Goal: Task Accomplishment & Management: Use online tool/utility

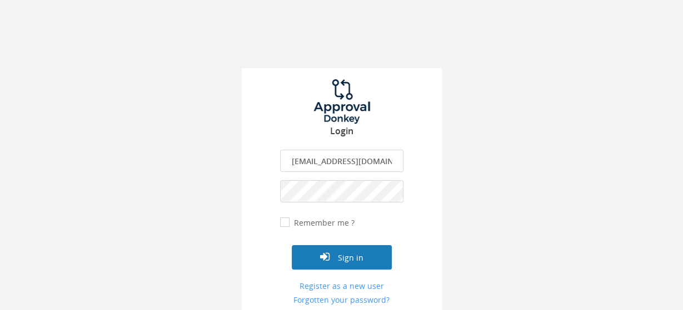
click at [367, 262] on button "Sign in" at bounding box center [342, 258] width 100 height 24
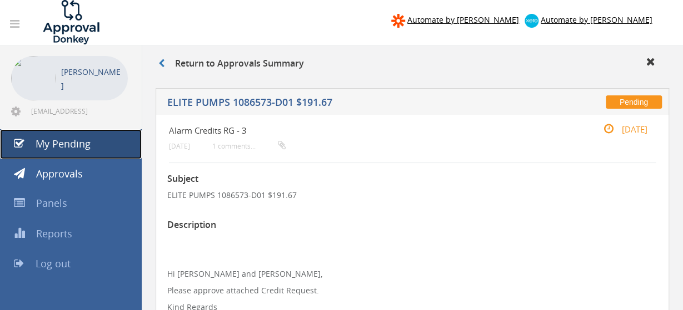
click at [82, 144] on span "My Pending" at bounding box center [63, 143] width 55 height 13
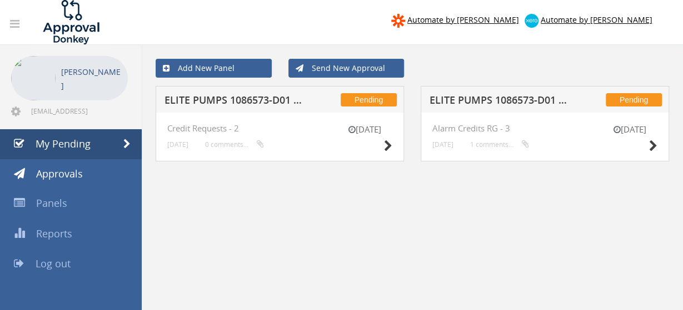
click at [270, 103] on h5 "ELITE PUMPS 1086573-D01 $191.67" at bounding box center [233, 102] width 138 height 14
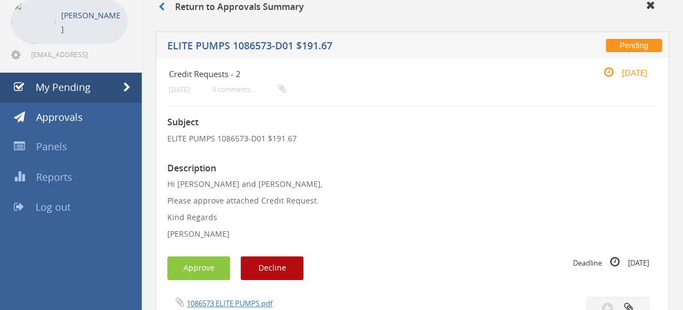
scroll to position [173, 0]
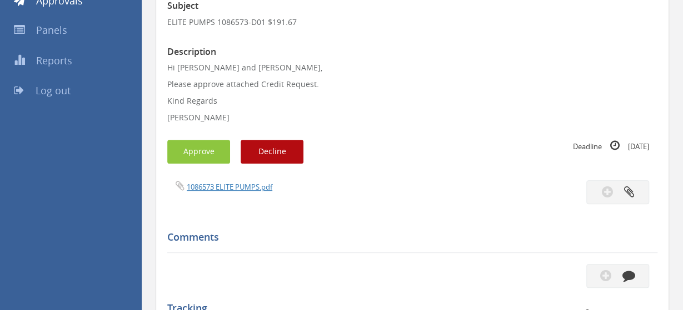
click at [237, 192] on div "1086573 ELITE PUMPS.pdf" at bounding box center [285, 187] width 253 height 12
click at [237, 185] on link "1086573 ELITE PUMPS.pdf" at bounding box center [230, 187] width 86 height 10
click at [209, 148] on button "Approve" at bounding box center [198, 152] width 63 height 24
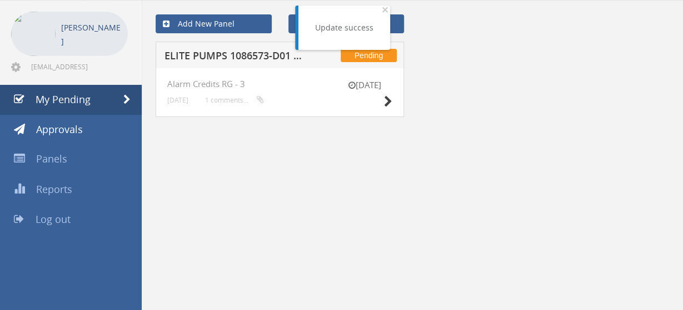
click at [246, 53] on h5 "ELITE PUMPS 1086573-D01 $191.67" at bounding box center [233, 58] width 138 height 14
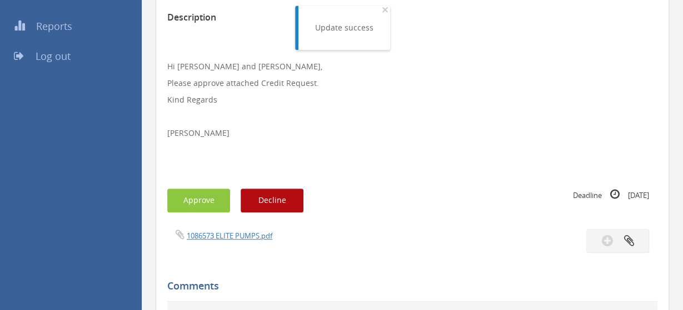
scroll to position [275, 0]
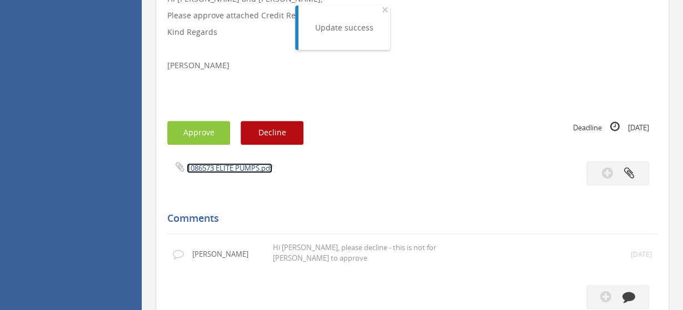
click at [231, 163] on link "1086573 ELITE PUMPS.pdf" at bounding box center [230, 168] width 86 height 10
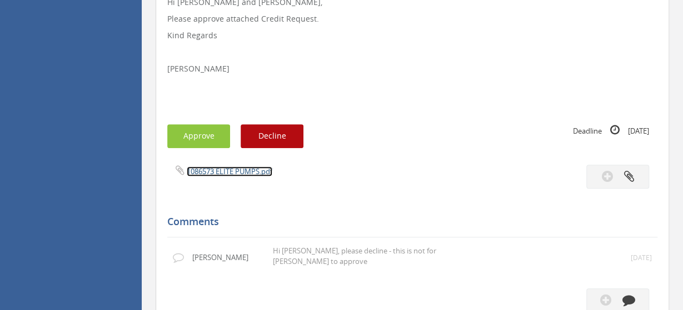
scroll to position [0, 0]
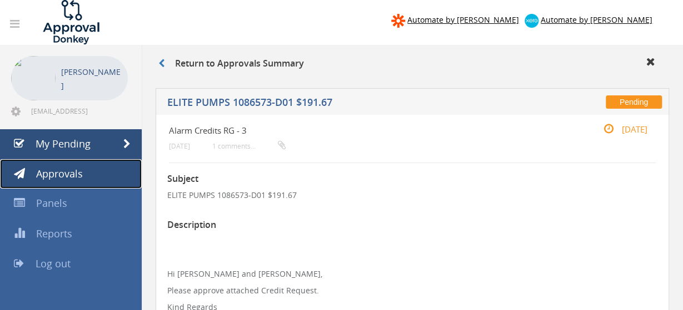
click at [70, 172] on span "Approvals" at bounding box center [59, 173] width 47 height 13
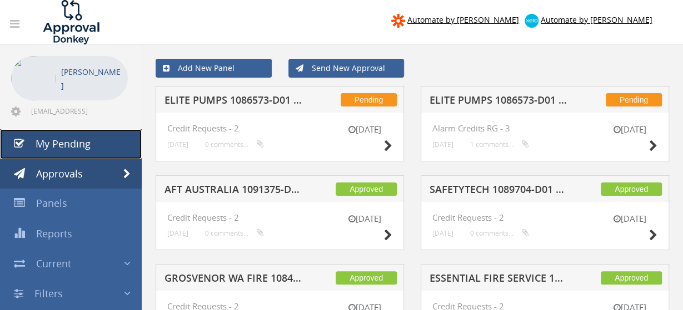
click at [82, 145] on span "My Pending" at bounding box center [63, 143] width 55 height 13
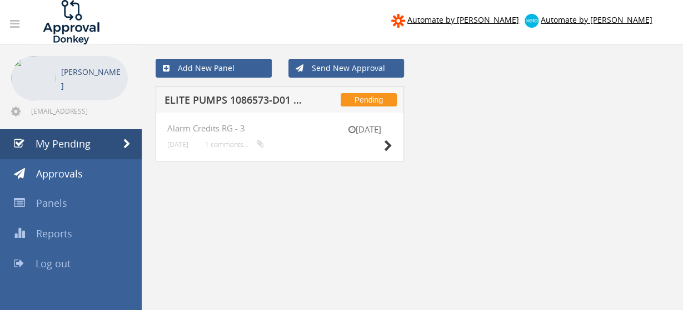
click at [251, 102] on h5 "ELITE PUMPS 1086573-D01 $191.67" at bounding box center [233, 102] width 138 height 14
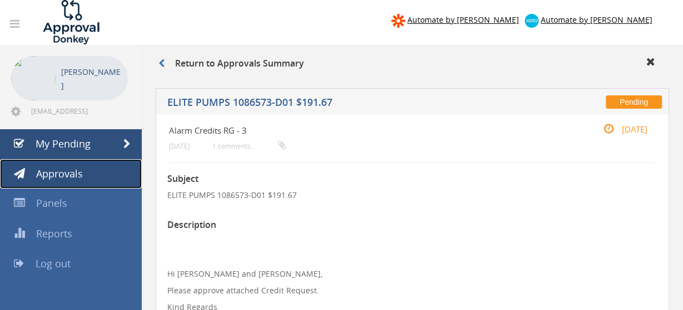
click at [78, 173] on span "Approvals" at bounding box center [59, 173] width 47 height 13
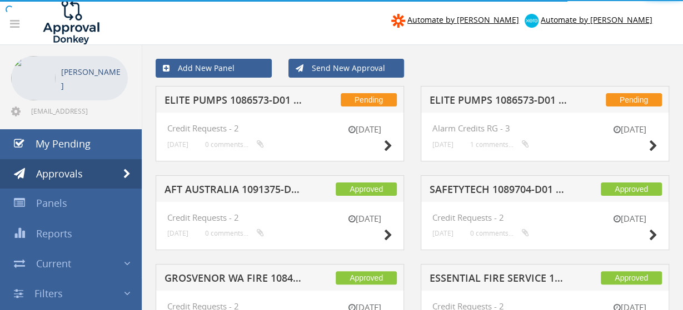
click at [249, 105] on h5 "ELITE PUMPS 1086573-D01 $191.67" at bounding box center [233, 102] width 138 height 14
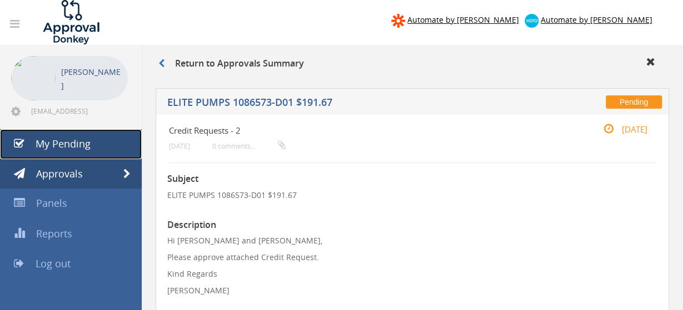
click at [75, 153] on link "My Pending" at bounding box center [71, 144] width 142 height 30
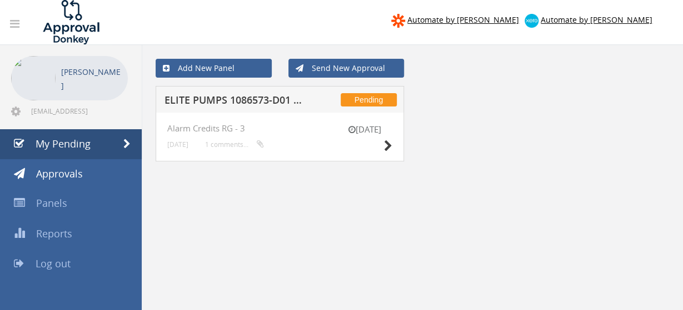
click at [305, 106] on div "Pending ELITE PUMPS 1086573-D01 $191.67" at bounding box center [280, 99] width 248 height 27
click at [294, 101] on h5 "ELITE PUMPS 1086573-D01 $191.67" at bounding box center [233, 102] width 138 height 14
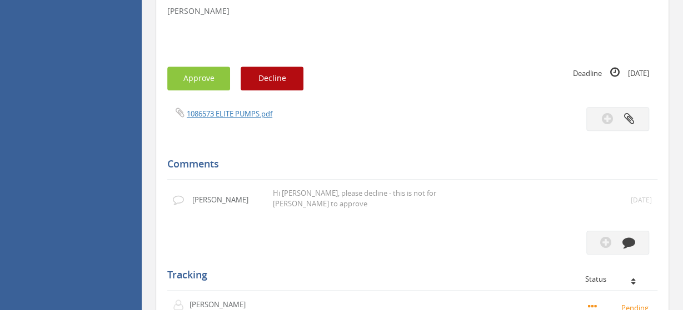
scroll to position [347, 0]
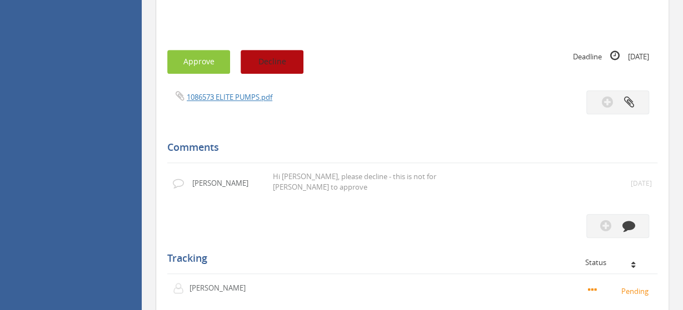
click at [285, 65] on button "Decline" at bounding box center [272, 62] width 63 height 24
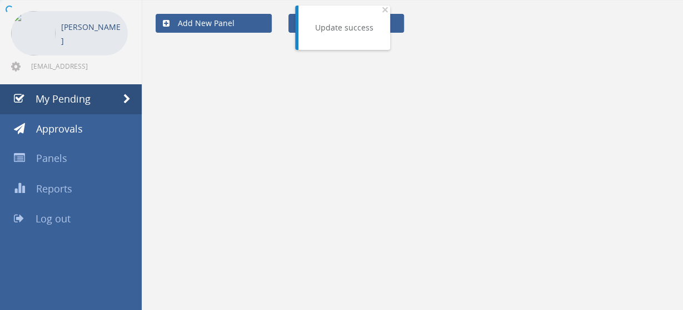
scroll to position [44, 0]
